Goal: Obtain resource: Obtain resource

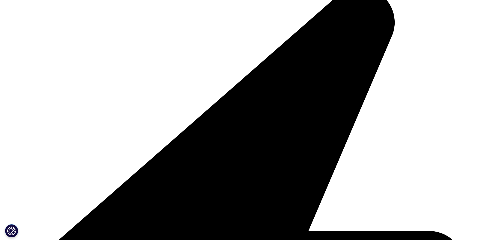
scroll to position [132, 0]
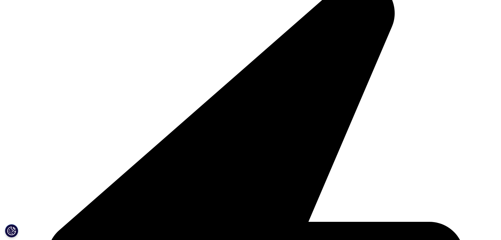
drag, startPoint x: 172, startPoint y: 208, endPoint x: 179, endPoint y: 208, distance: 6.4
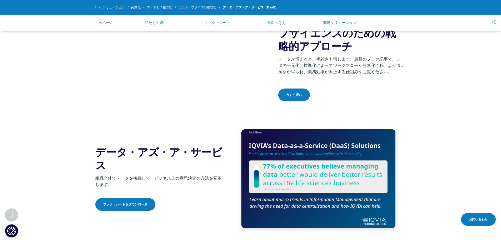
scroll to position [737, 0]
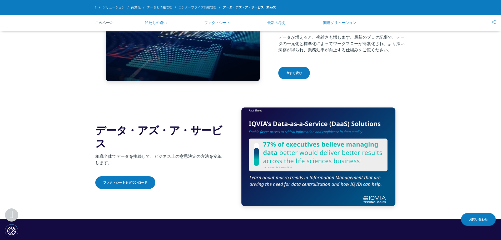
click at [144, 181] on font "ファクトシートをダウンロード" at bounding box center [125, 182] width 44 height 4
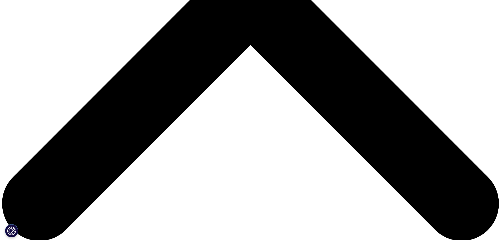
scroll to position [263, 0]
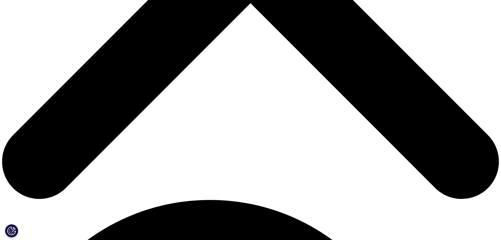
scroll to position [421, 0]
